Goal: Task Accomplishment & Management: Manage account settings

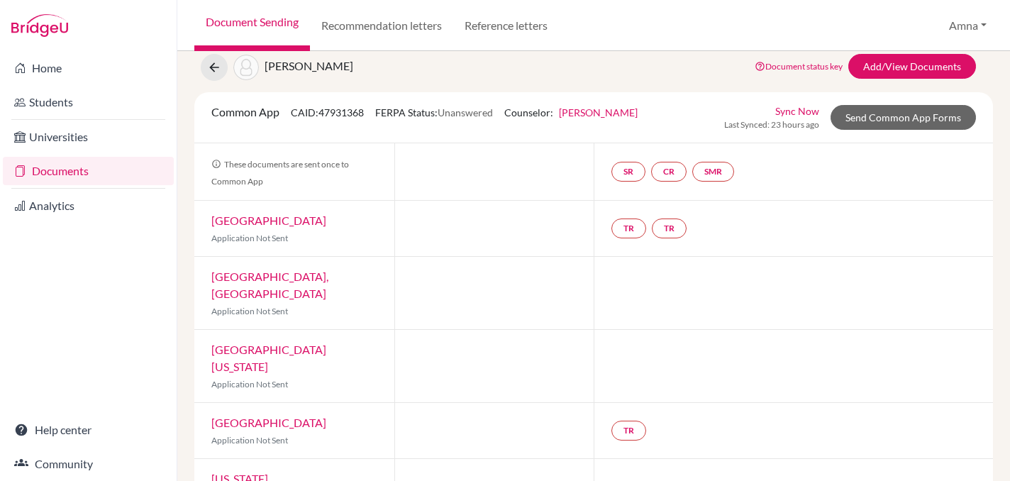
scroll to position [48, 0]
click at [596, 112] on link "[PERSON_NAME]" at bounding box center [598, 112] width 79 height 12
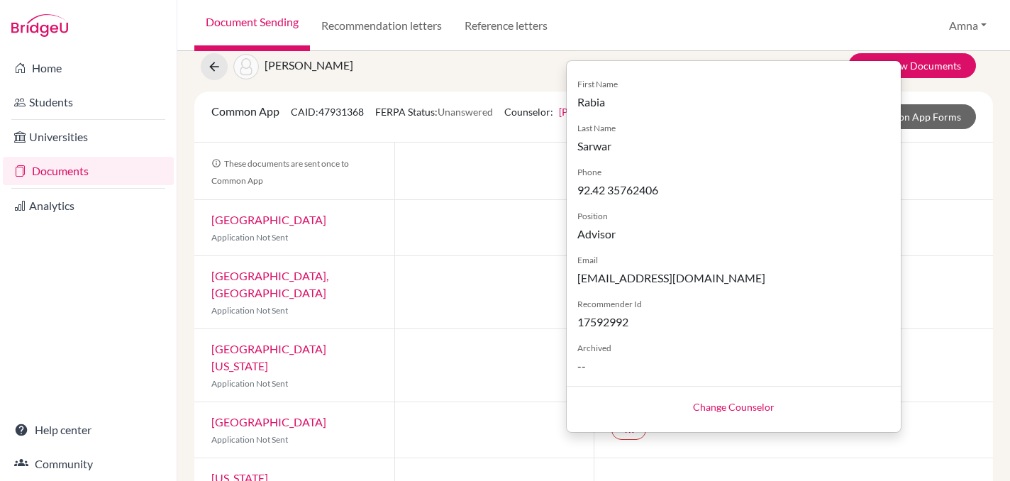
click at [716, 407] on link "Change Counselor" at bounding box center [734, 407] width 82 height 12
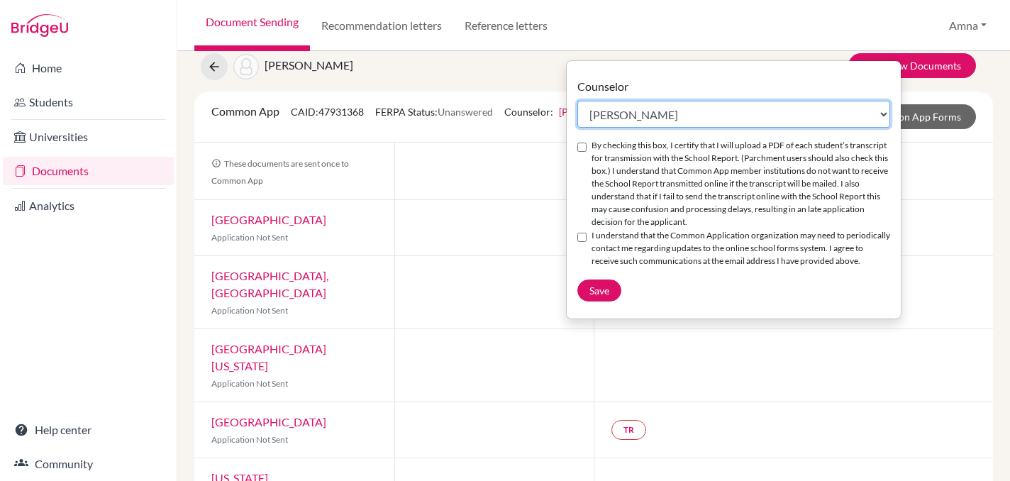
click at [875, 118] on select "Select counselor Amna Liaqat Rabia Sarwar Peter Toscano Andrew Zienchuk" at bounding box center [733, 114] width 313 height 27
select select "371825"
click at [577, 101] on select "Select counselor Amna Liaqat Rabia Sarwar Peter Toscano Andrew Zienchuk" at bounding box center [733, 114] width 313 height 27
click at [582, 143] on input "By checking this box, I certify that I will upload a PDF of each student’s tran…" at bounding box center [581, 147] width 9 height 9
checkbox input "true"
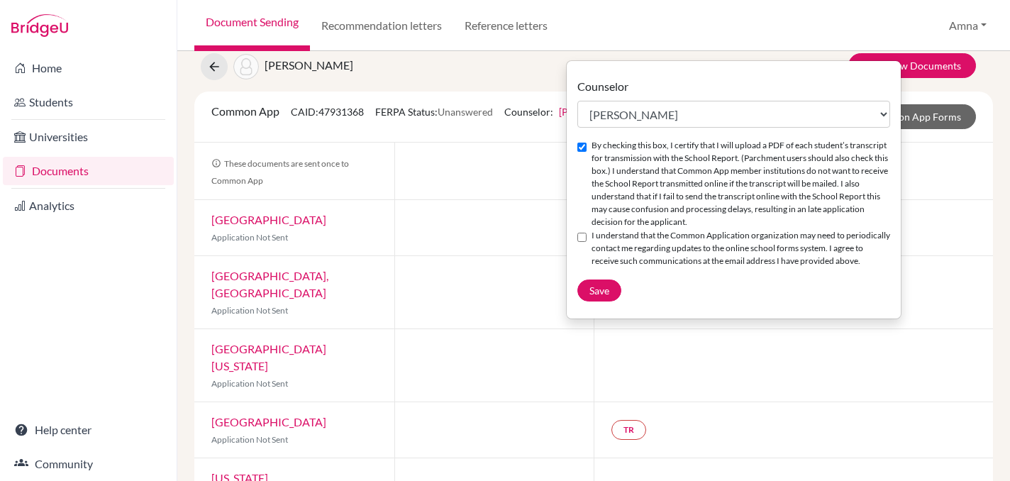
click at [582, 238] on input "I understand that the Common Application organization may need to periodically …" at bounding box center [581, 237] width 9 height 9
checkbox input "true"
click at [588, 301] on button "Save" at bounding box center [599, 290] width 44 height 22
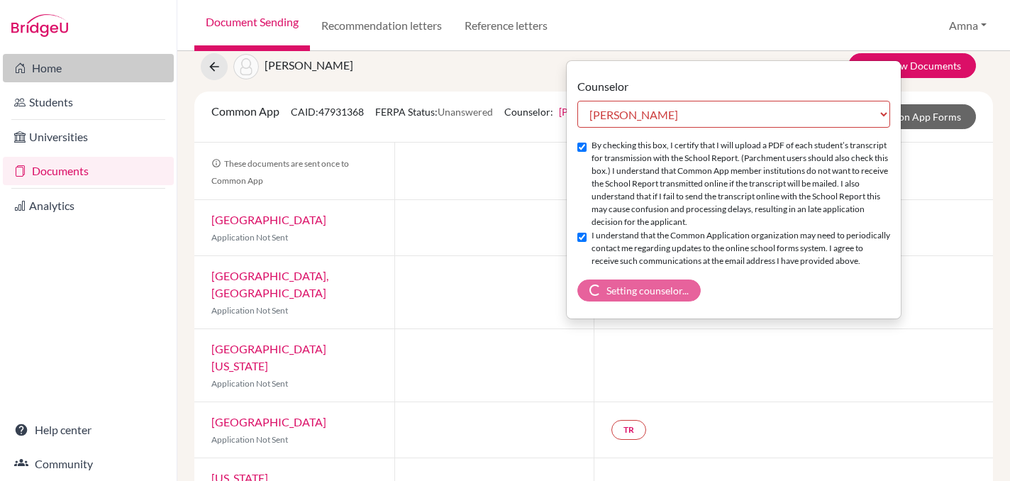
click at [55, 71] on link "Home" at bounding box center [88, 68] width 171 height 28
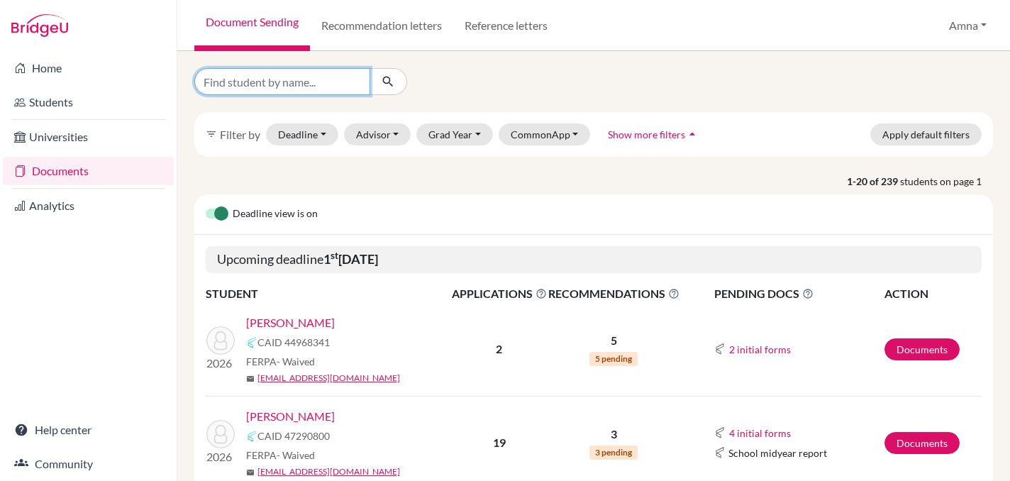
click at [323, 82] on input "Find student by name..." at bounding box center [282, 81] width 176 height 27
type input "shayan"
click at [385, 82] on icon "submit" at bounding box center [388, 81] width 14 height 14
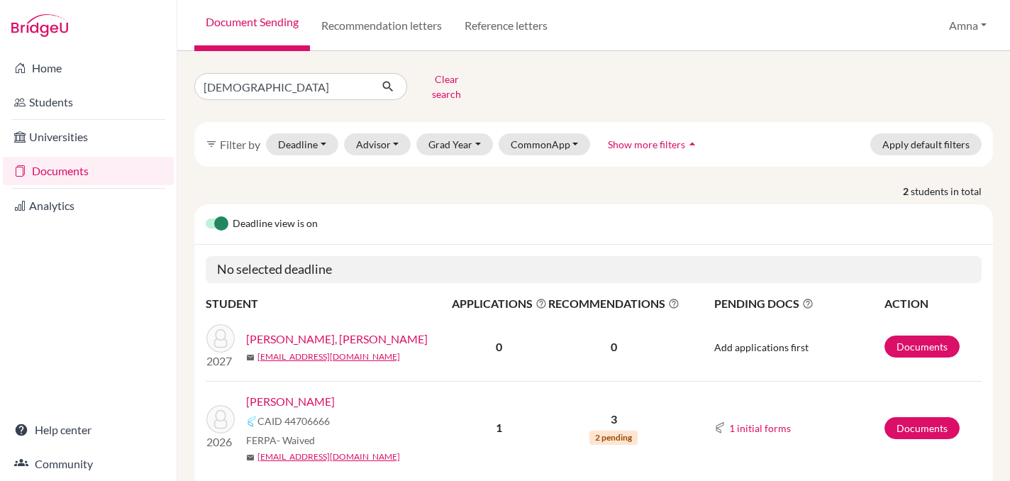
click at [292, 393] on link "[PERSON_NAME]" at bounding box center [290, 401] width 89 height 17
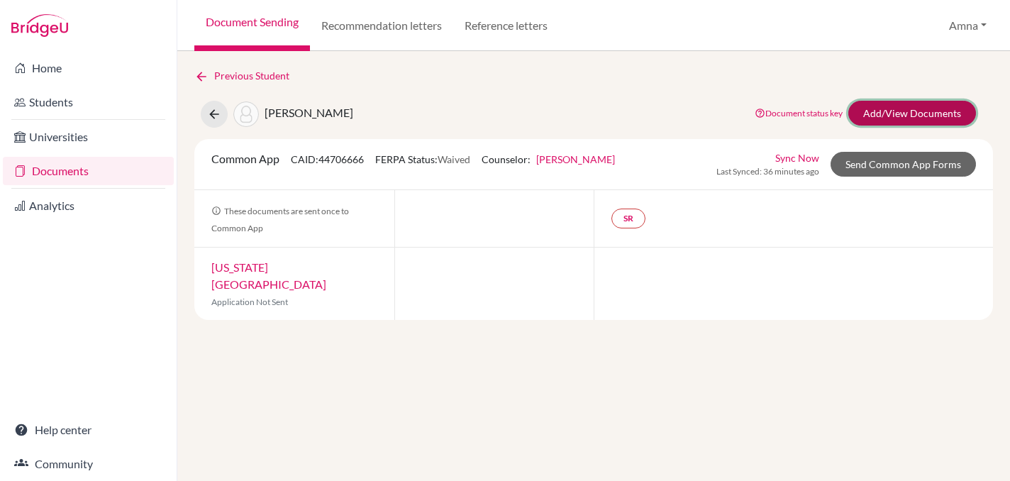
click at [904, 118] on link "Add/View Documents" at bounding box center [912, 113] width 128 height 25
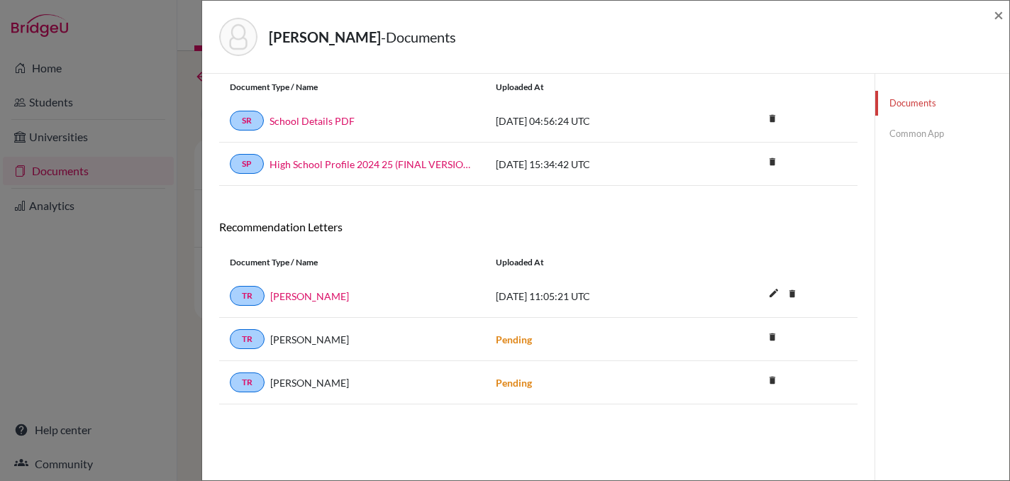
scroll to position [74, 0]
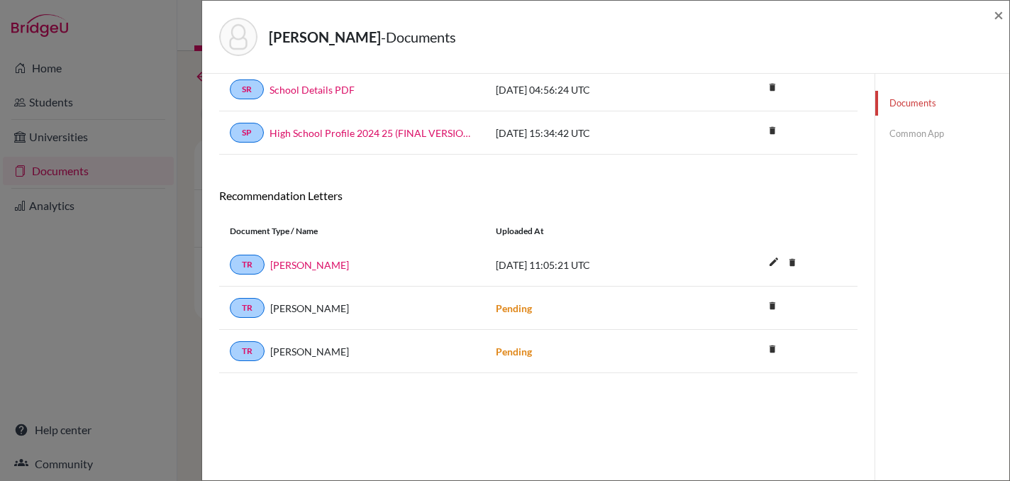
click at [531, 270] on span "[DATE] 11:05:21 UTC" at bounding box center [543, 265] width 94 height 12
click at [586, 266] on span "[DATE] 11:05:21 UTC" at bounding box center [543, 265] width 94 height 12
click at [87, 342] on div "[PERSON_NAME] - Documents × Documents note_add Add Document Document type Chang…" at bounding box center [505, 240] width 1010 height 481
click at [998, 11] on span "×" at bounding box center [999, 14] width 10 height 21
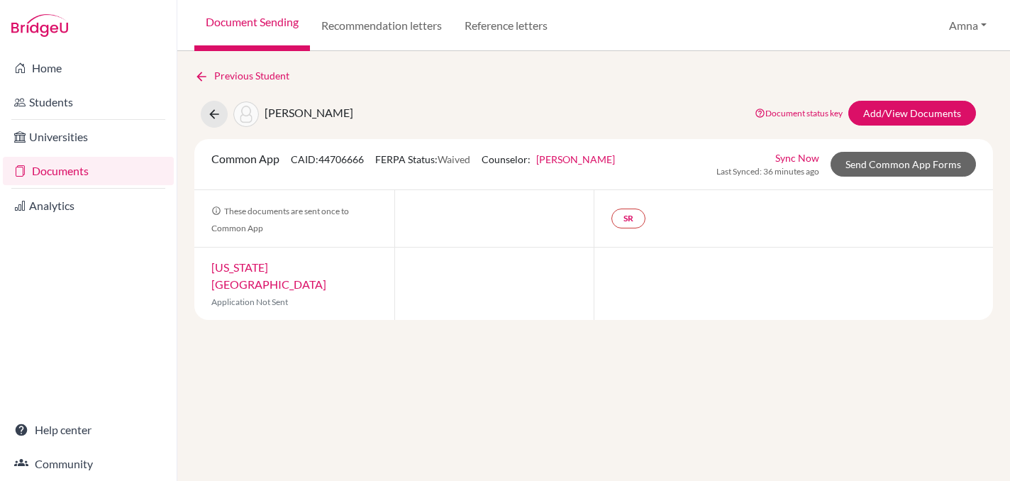
click at [77, 165] on link "Documents" at bounding box center [88, 171] width 171 height 28
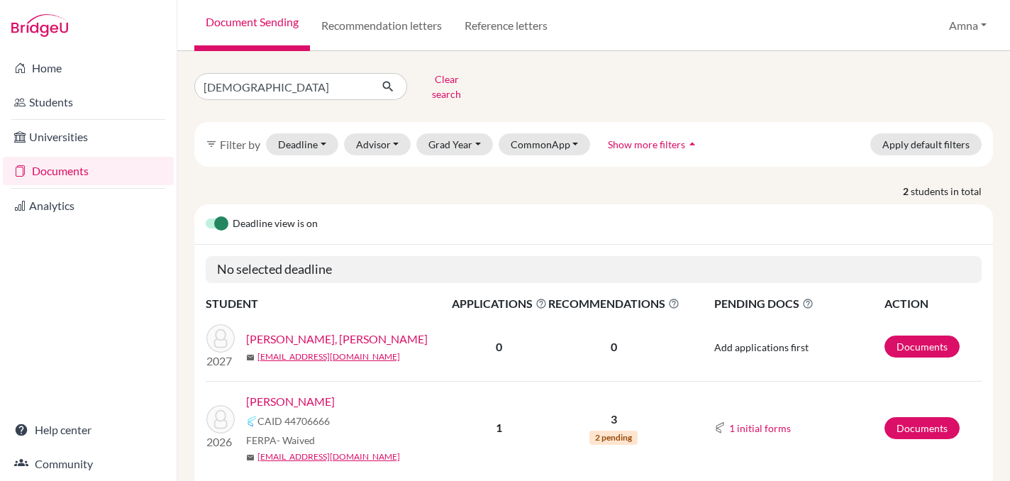
click at [280, 393] on link "[PERSON_NAME]" at bounding box center [290, 401] width 89 height 17
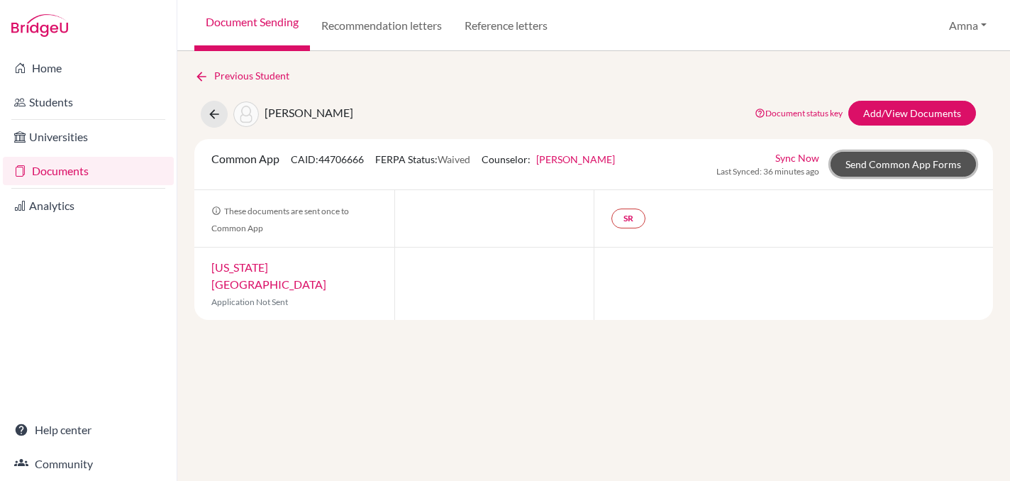
click at [909, 170] on link "Send Common App Forms" at bounding box center [903, 164] width 145 height 25
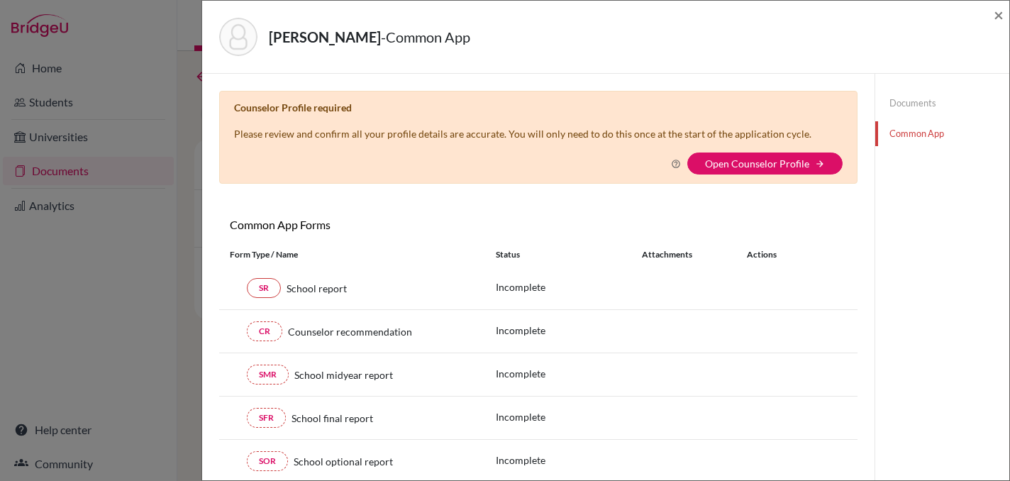
click at [909, 89] on div "Documents Common App" at bounding box center [942, 118] width 134 height 89
click at [909, 97] on link "Documents" at bounding box center [942, 103] width 134 height 25
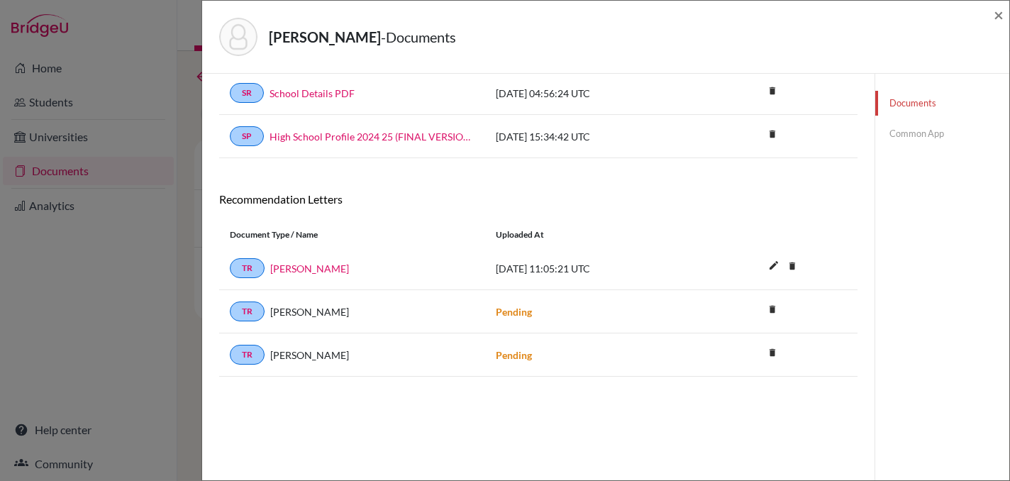
scroll to position [74, 0]
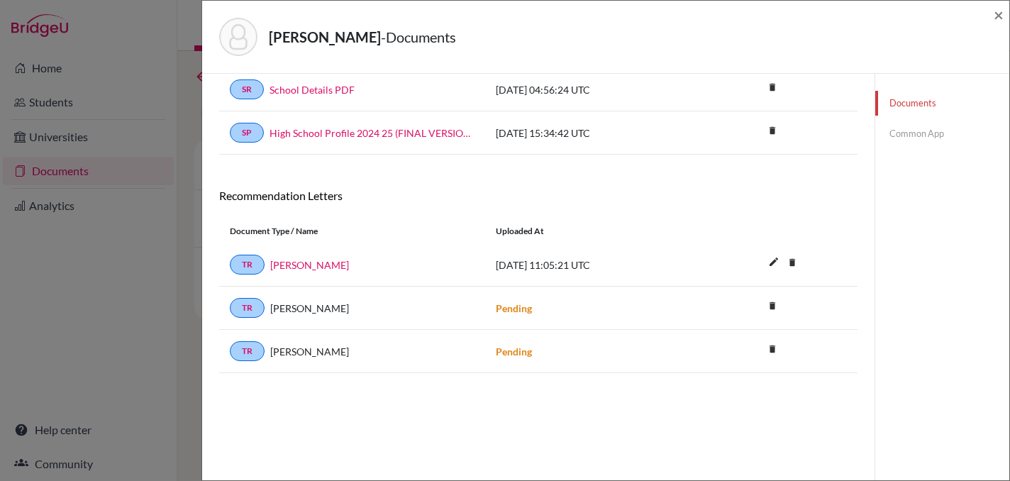
click at [541, 266] on span "[DATE] 11:05:21 UTC" at bounding box center [543, 265] width 94 height 12
click at [292, 260] on link "[PERSON_NAME]" at bounding box center [309, 264] width 79 height 15
